Goal: Use online tool/utility: Use online tool/utility

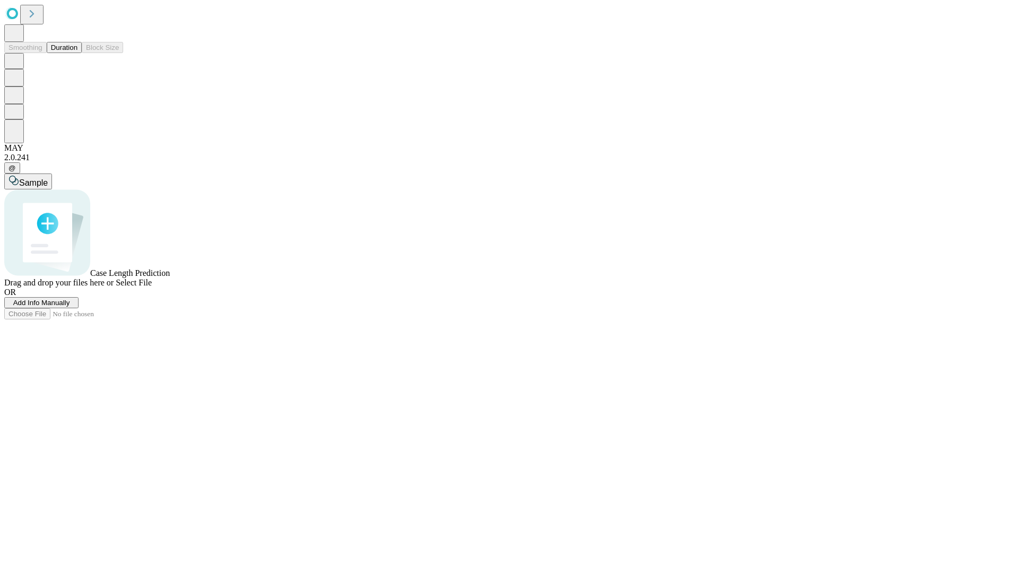
click at [152, 287] on span "Select File" at bounding box center [134, 282] width 36 height 9
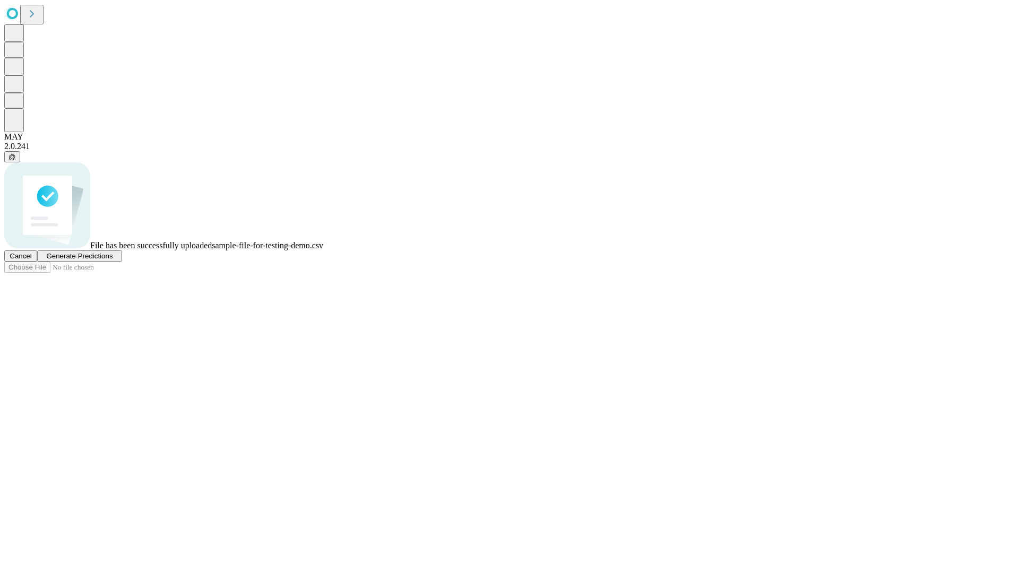
click at [113, 260] on span "Generate Predictions" at bounding box center [79, 256] width 66 height 8
